Goal: Use online tool/utility: Utilize a website feature to perform a specific function

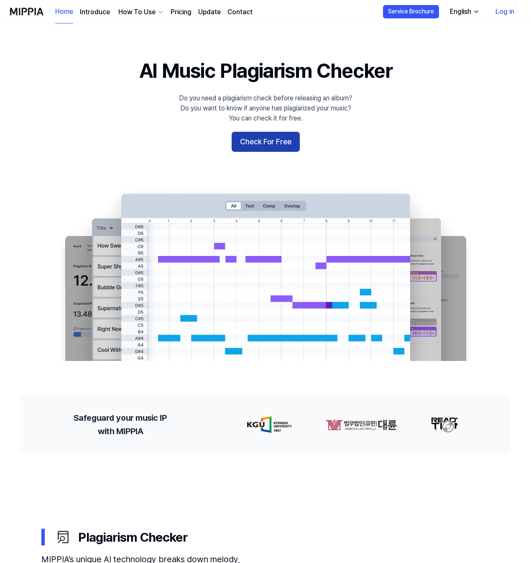
click at [257, 141] on button "Check For Free" at bounding box center [266, 142] width 68 height 20
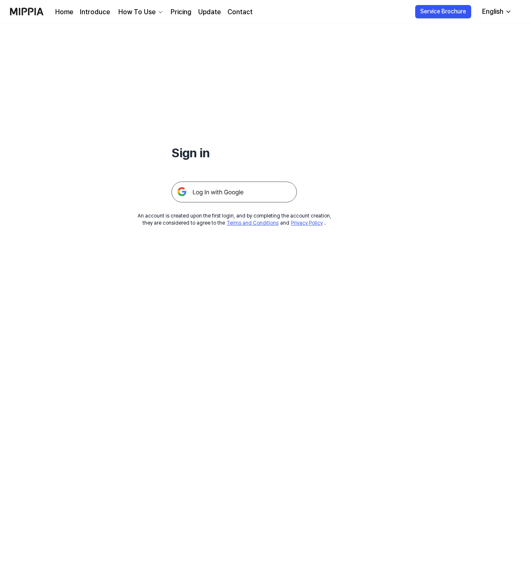
click at [233, 199] on img at bounding box center [233, 191] width 125 height 21
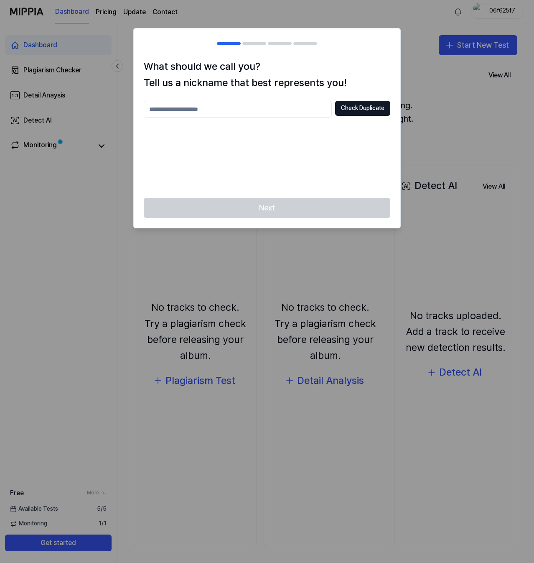
click at [314, 107] on input "text" at bounding box center [238, 109] width 188 height 17
type input "*******"
drag, startPoint x: 304, startPoint y: 214, endPoint x: 343, endPoint y: 120, distance: 101.8
click at [305, 211] on div "Next" at bounding box center [267, 213] width 267 height 30
click at [356, 101] on div "What should we call you? Tell us a nickname that best represents you! ******* C…" at bounding box center [267, 128] width 267 height 139
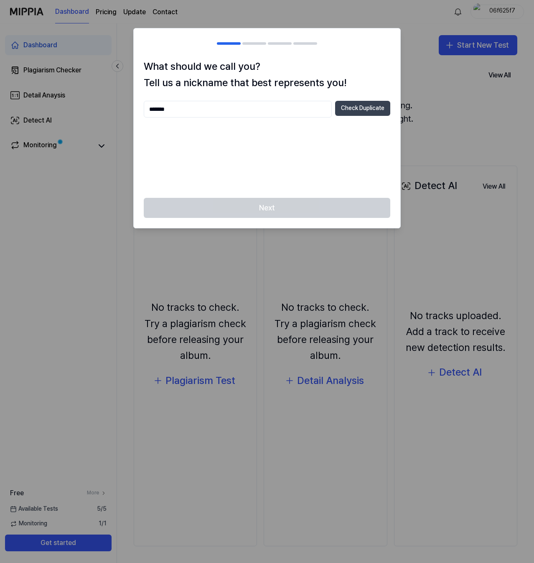
click at [355, 112] on button "Check Duplicate" at bounding box center [362, 108] width 55 height 15
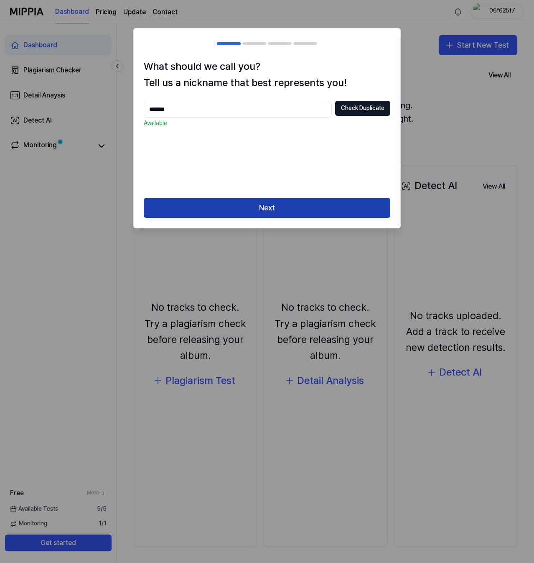
click at [321, 202] on button "Next" at bounding box center [267, 208] width 247 height 20
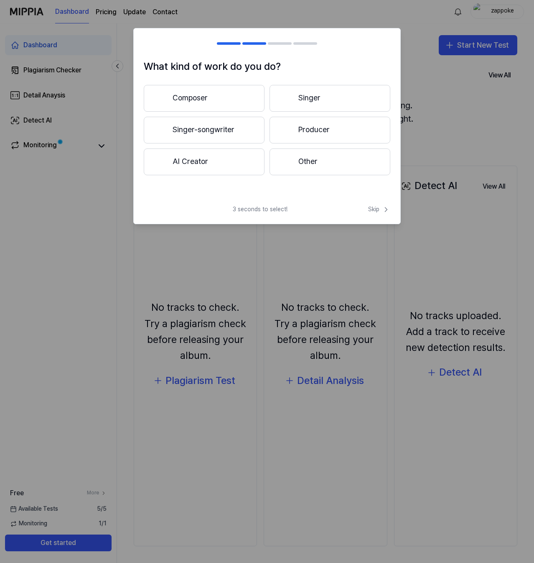
click at [233, 107] on button "Composer" at bounding box center [204, 98] width 121 height 27
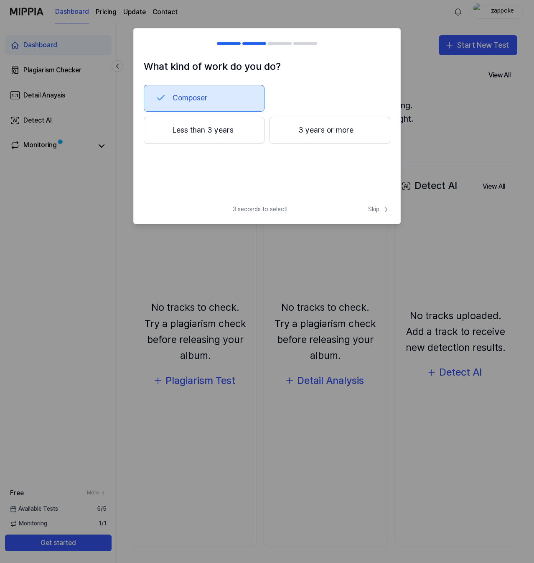
click at [240, 134] on button "Less than 3 years" at bounding box center [204, 131] width 121 height 28
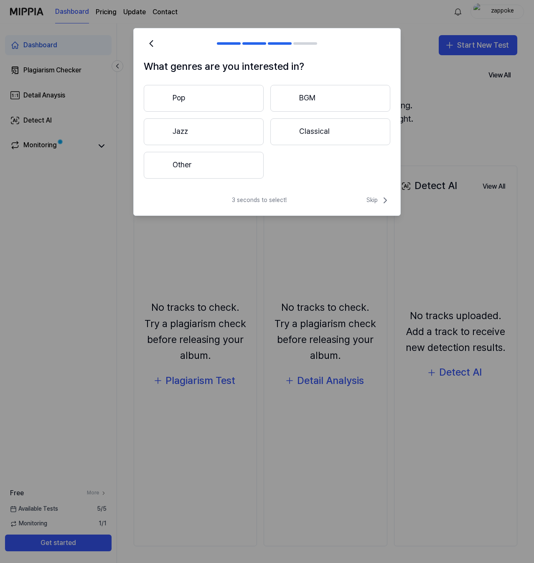
click at [224, 106] on button "Pop" at bounding box center [204, 98] width 120 height 27
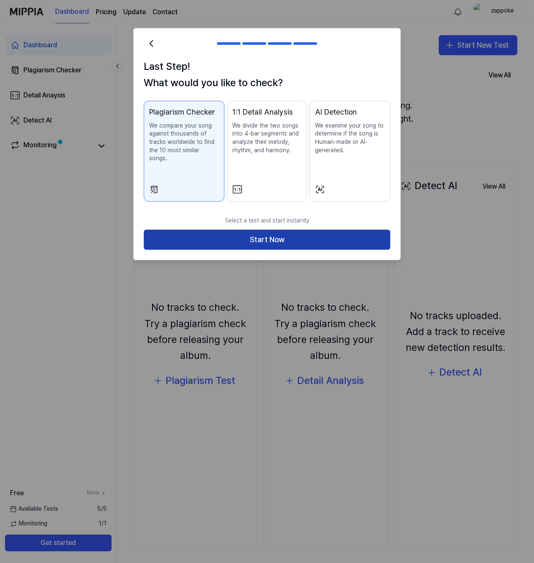
click at [303, 230] on button "Start Now" at bounding box center [267, 240] width 247 height 20
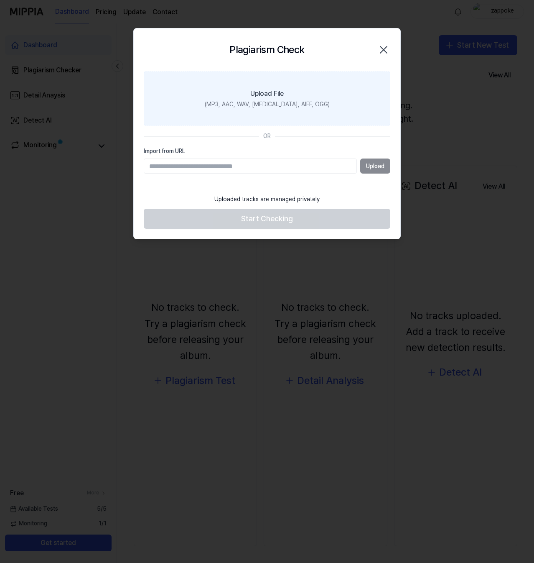
click at [276, 109] on label "Upload File (MP3, AAC, WAV, [MEDICAL_DATA], AIFF, OGG)" at bounding box center [267, 99] width 247 height 54
click at [0, 0] on input "Upload File (MP3, AAC, WAV, [MEDICAL_DATA], AIFF, OGG)" at bounding box center [0, 0] width 0 height 0
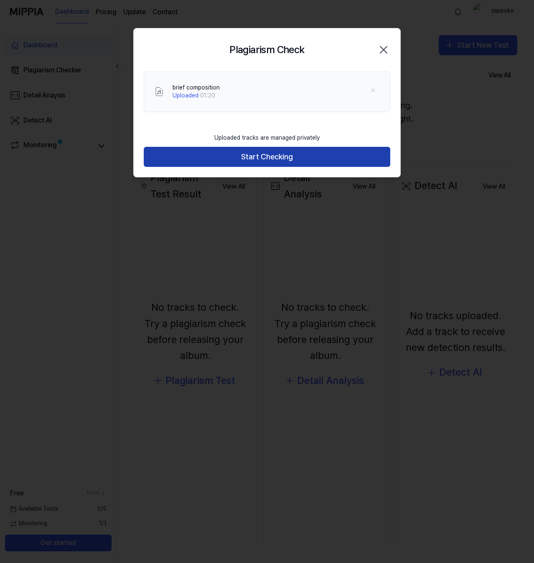
click at [279, 157] on button "Start Checking" at bounding box center [267, 157] width 247 height 20
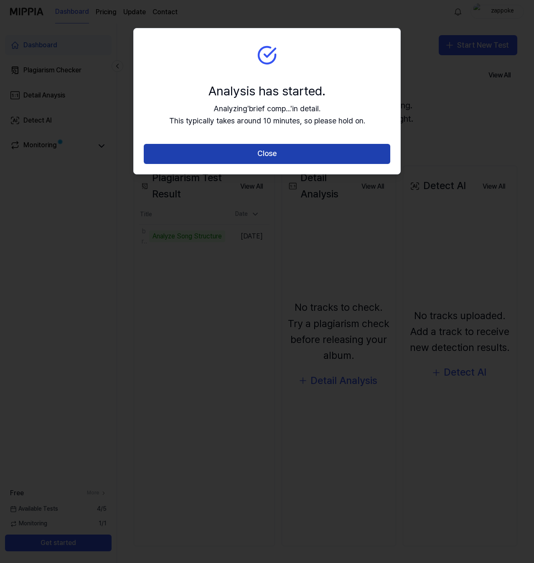
click at [312, 158] on button "Close" at bounding box center [267, 154] width 247 height 20
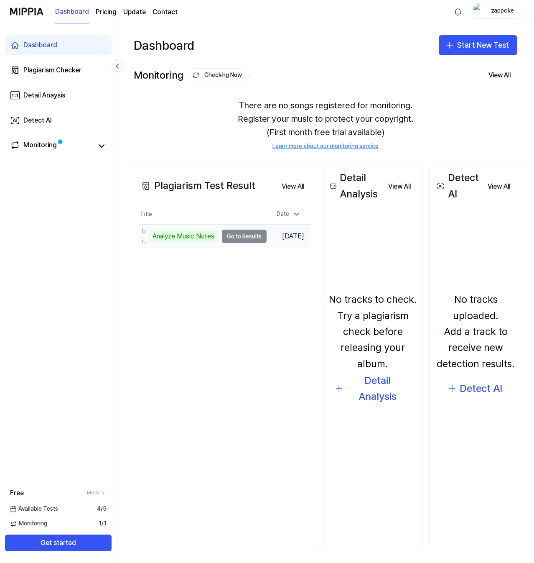
click at [244, 236] on td "brief composition Analyze Music Notes Go to Results" at bounding box center [203, 236] width 128 height 23
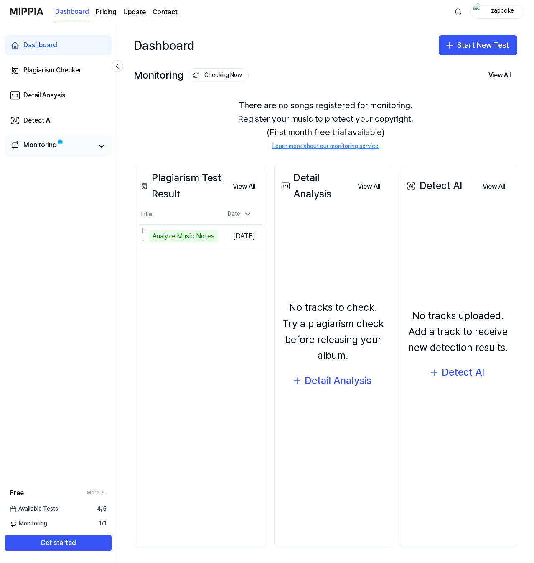
click at [105, 153] on div "Monitoring" at bounding box center [58, 145] width 107 height 20
click at [108, 147] on div "Monitoring" at bounding box center [58, 145] width 107 height 20
click at [101, 147] on icon at bounding box center [102, 146] width 10 height 10
click at [100, 147] on icon at bounding box center [102, 146] width 10 height 10
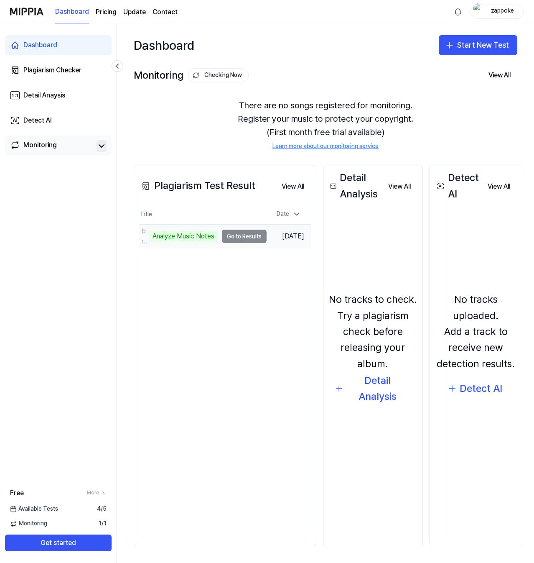
click at [184, 243] on div "brief composition Analyze Music Notes" at bounding box center [178, 236] width 79 height 20
click at [192, 234] on div "Analyze Music Notes" at bounding box center [183, 236] width 69 height 12
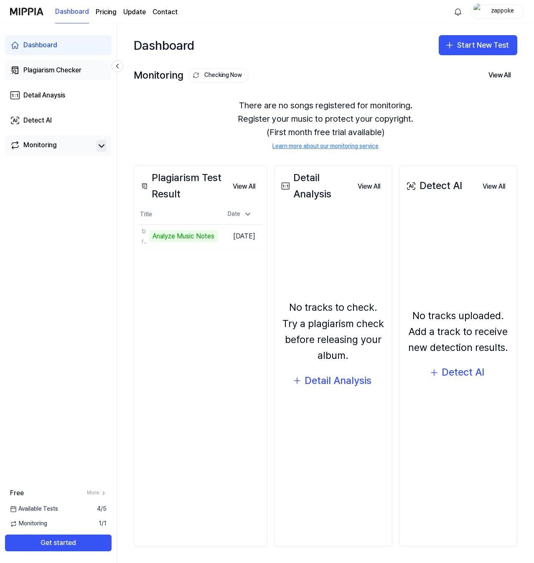
click at [61, 77] on link "Plagiarism Checker" at bounding box center [58, 70] width 107 height 20
